Goal: Information Seeking & Learning: Learn about a topic

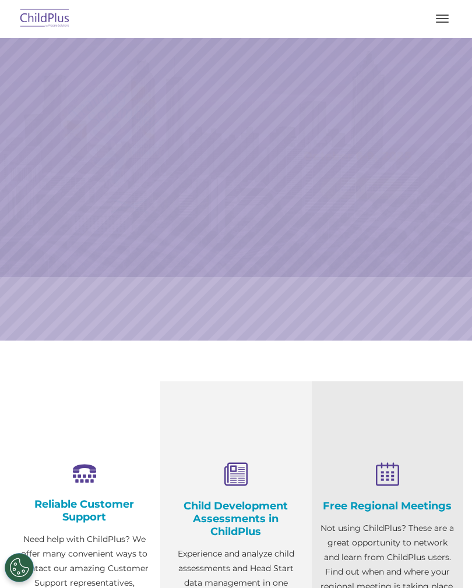
select select "MEDIUM"
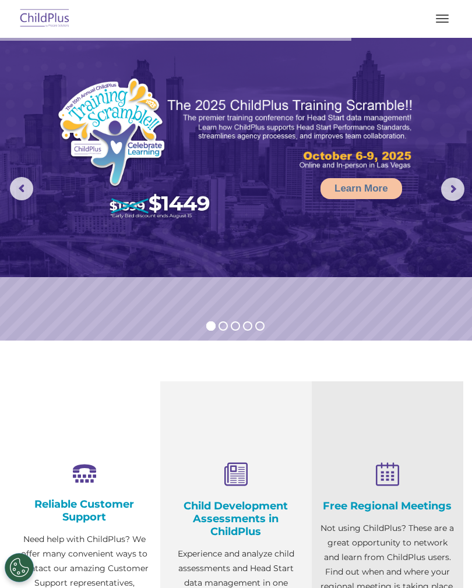
click at [448, 6] on div at bounding box center [235, 19] width 425 height 28
click at [442, 24] on button "button" at bounding box center [442, 18] width 24 height 19
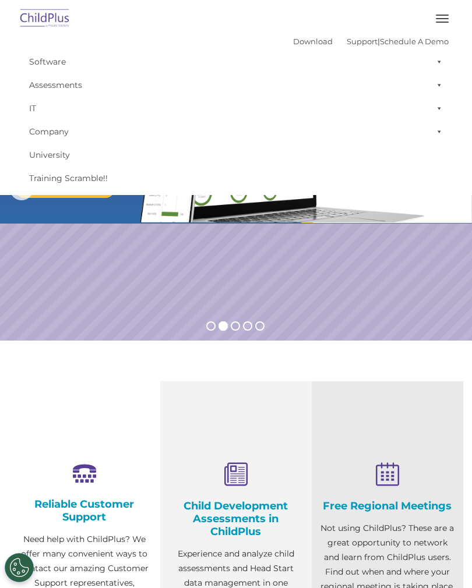
click at [372, 244] on rs-slide "Request a Demo The Future of ChildPlus is Here! Boost your productivity and str…" at bounding box center [236, 189] width 472 height 303
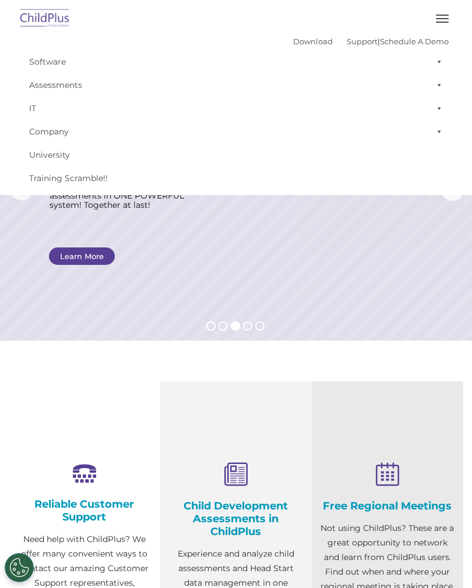
click at [448, 13] on button "button" at bounding box center [442, 18] width 24 height 19
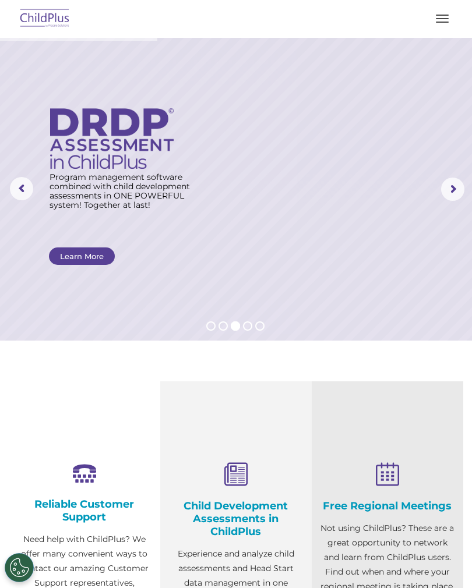
click at [439, 19] on button "button" at bounding box center [442, 18] width 24 height 19
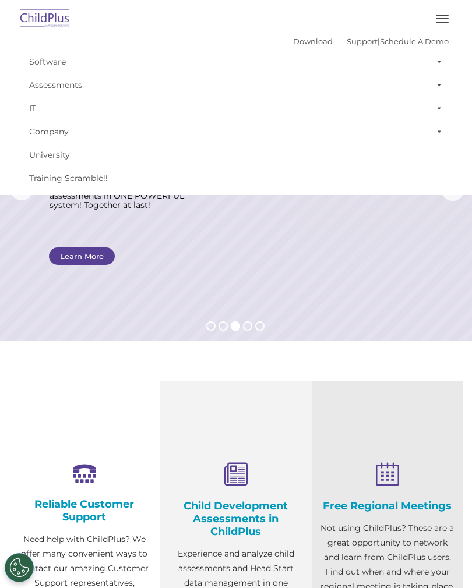
click at [40, 16] on img at bounding box center [44, 18] width 55 height 27
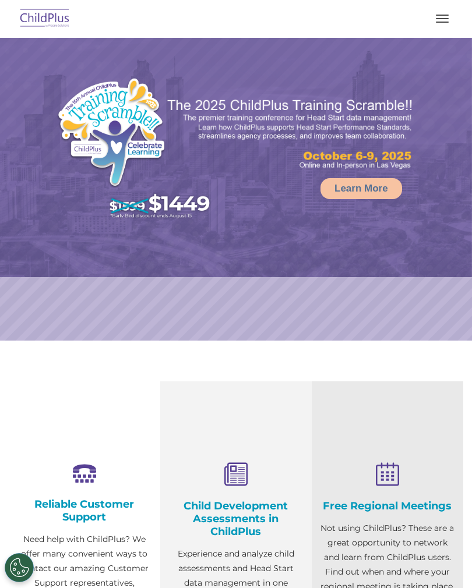
select select "MEDIUM"
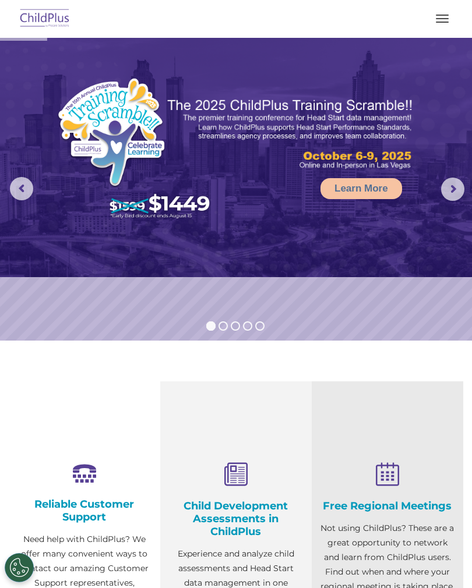
click at [449, 23] on button "button" at bounding box center [442, 18] width 24 height 19
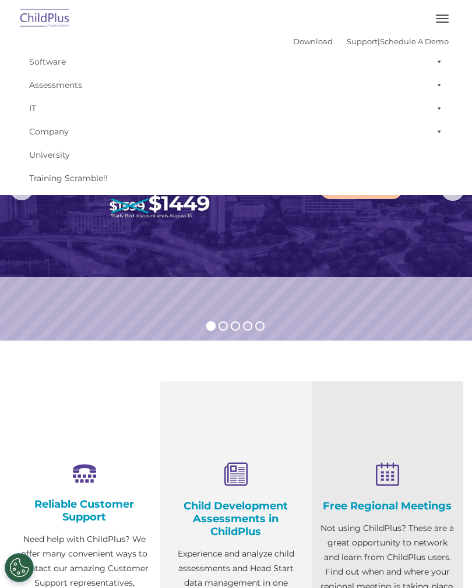
click at [445, 17] on button "button" at bounding box center [442, 18] width 24 height 19
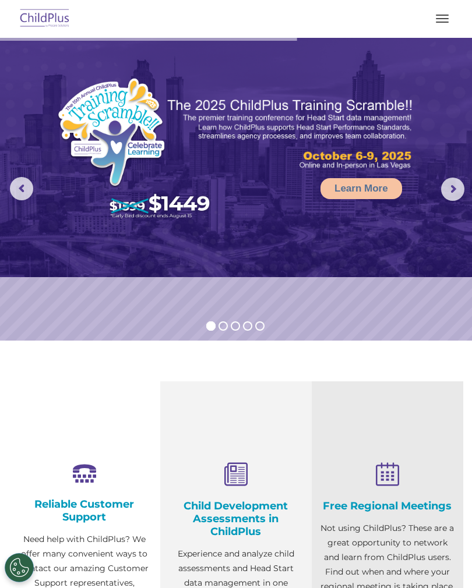
click at [439, 26] on button "button" at bounding box center [442, 18] width 24 height 19
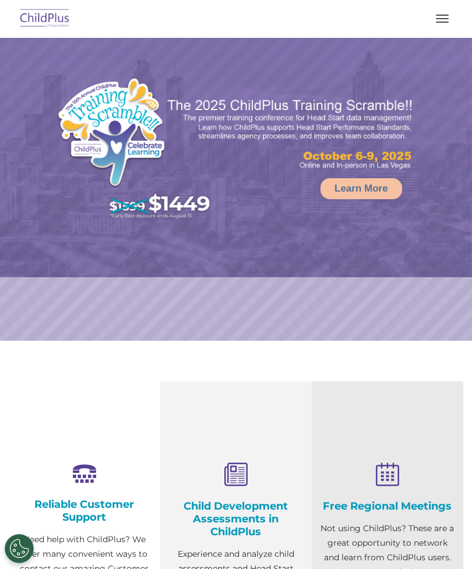
select select "MEDIUM"
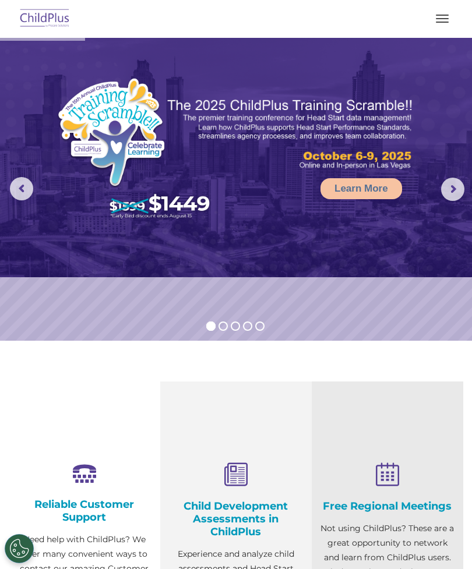
click at [449, 34] on nav "Download Support | Schedule A Demo  MENU MENU Software ChildPlus: The original…" at bounding box center [236, 19] width 472 height 38
click at [441, 20] on button "button" at bounding box center [442, 18] width 24 height 19
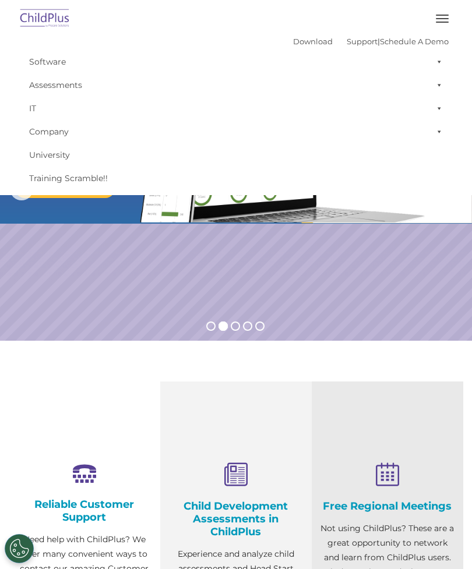
click at [441, 21] on button "button" at bounding box center [442, 18] width 24 height 19
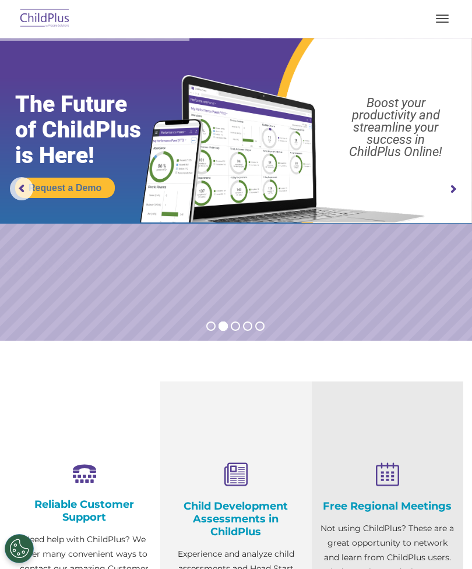
click at [446, 23] on button "button" at bounding box center [442, 18] width 24 height 19
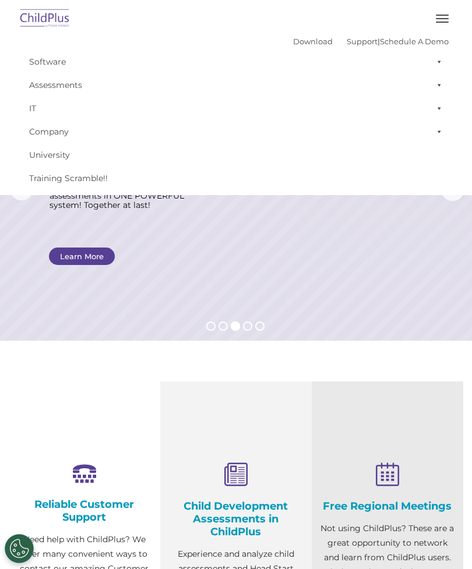
click at [436, 15] on span "button" at bounding box center [441, 15] width 13 height 1
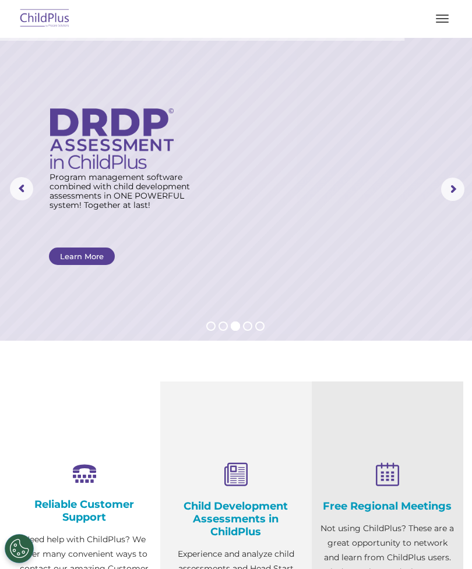
click at [449, 19] on button "button" at bounding box center [442, 18] width 24 height 19
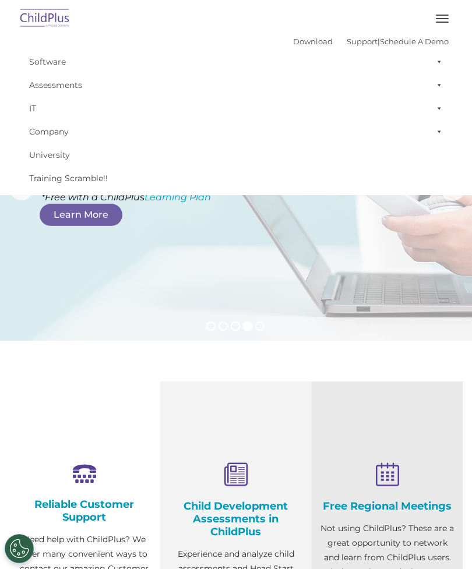
click at [371, 296] on rs-layer at bounding box center [236, 189] width 472 height 303
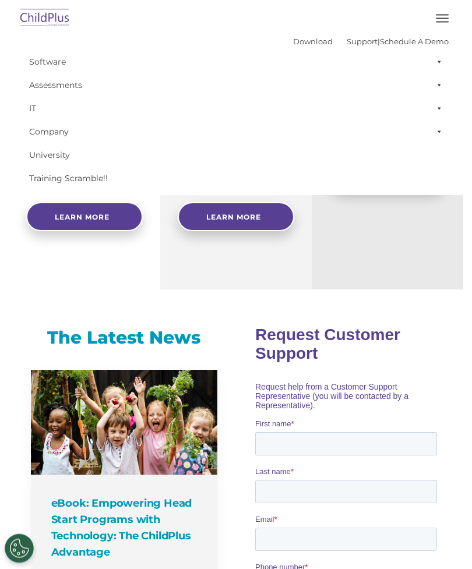
scroll to position [431, 0]
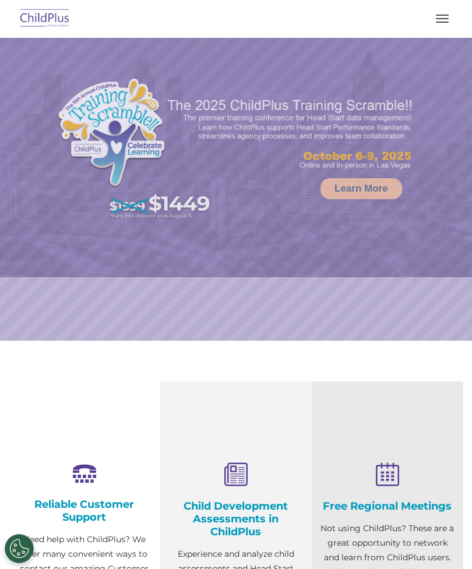
select select "MEDIUM"
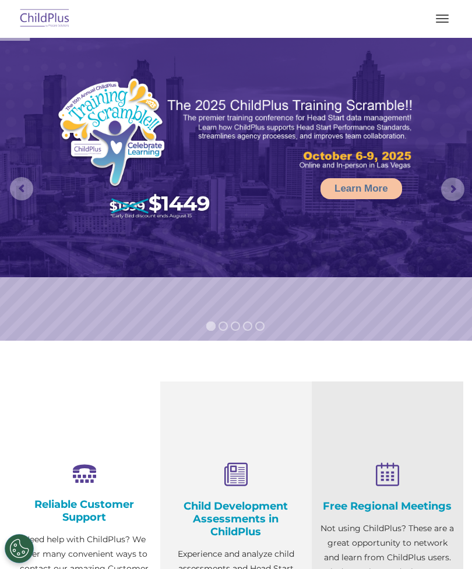
click at [445, 13] on button "button" at bounding box center [442, 18] width 24 height 19
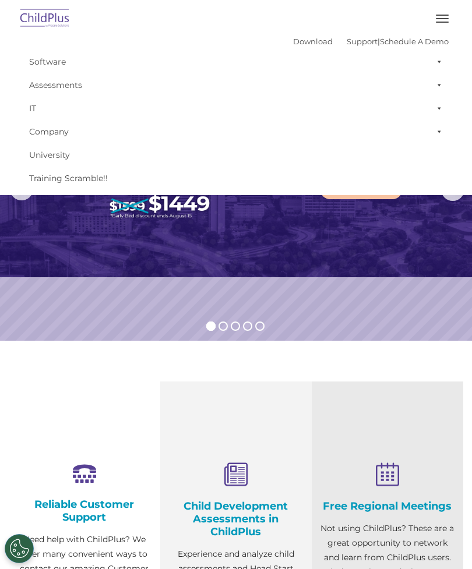
click at [440, 62] on span at bounding box center [437, 61] width 12 height 23
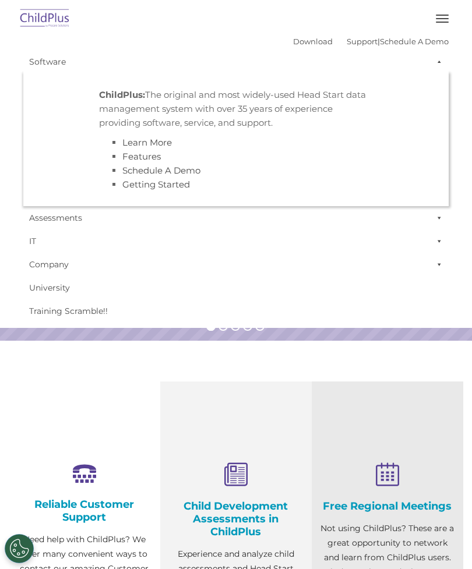
click at [414, 359] on section "Reliable Customer Support Need help with ChildPlus? We offer many convenient wa…" at bounding box center [236, 560] width 472 height 439
